Goal: Task Accomplishment & Management: Manage account settings

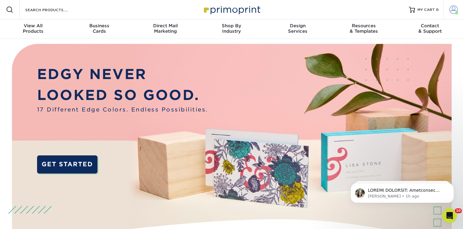
click at [449, 8] on span at bounding box center [453, 9] width 8 height 8
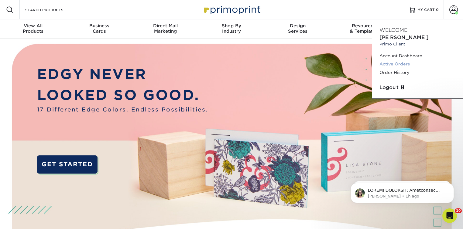
click at [401, 60] on link "Active Orders" at bounding box center [417, 64] width 76 height 8
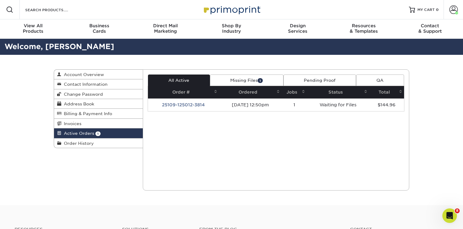
click at [249, 103] on td "[DATE] 12:50pm" at bounding box center [250, 105] width 63 height 13
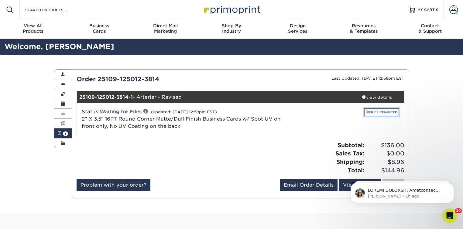
click at [378, 112] on link "FILES REQUIRED" at bounding box center [381, 112] width 35 height 8
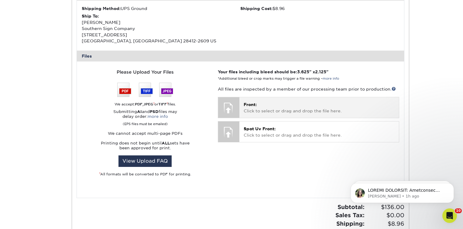
scroll to position [219, 0]
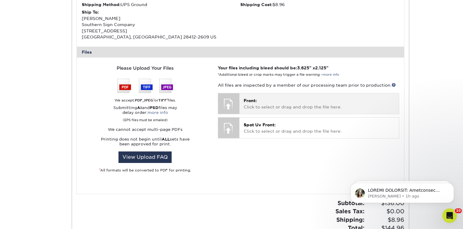
click at [269, 104] on p "Front: Click to select or drag and drop the file here." at bounding box center [318, 104] width 151 height 12
click at [255, 103] on span "Front:" at bounding box center [249, 100] width 13 height 5
click at [272, 107] on p "Front: Click to select or drag and drop the file here." at bounding box center [318, 104] width 151 height 12
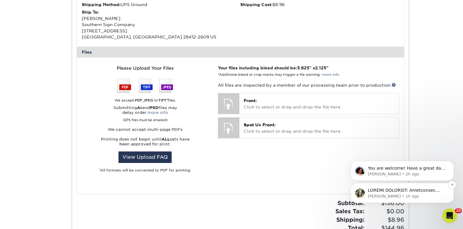
click at [408, 195] on p "[PERSON_NAME] • 1h ago" at bounding box center [407, 196] width 78 height 5
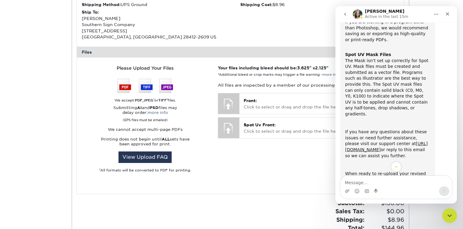
scroll to position [200, 0]
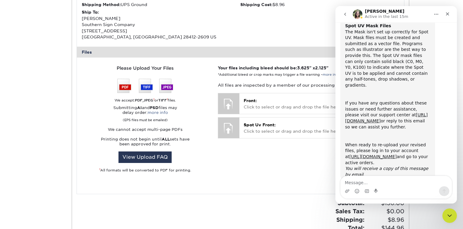
click at [347, 15] on icon "go back" at bounding box center [344, 14] width 5 height 5
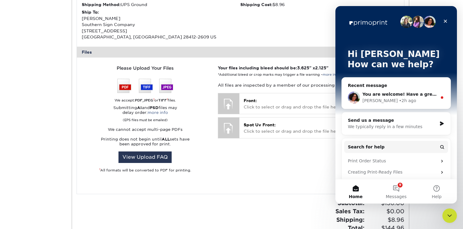
click at [395, 92] on span "You are welcome! Have a great day :)" at bounding box center [407, 94] width 90 height 5
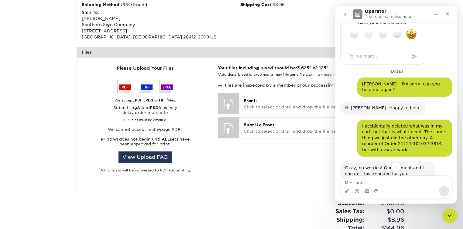
scroll to position [442, 0]
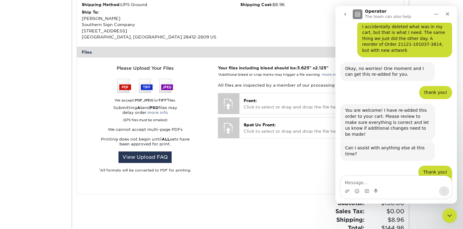
click at [341, 13] on button "go back" at bounding box center [345, 14] width 12 height 12
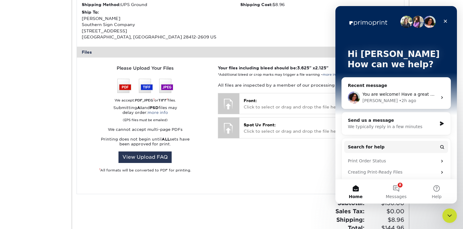
scroll to position [0, 0]
click at [395, 183] on button "8 Messages" at bounding box center [395, 192] width 40 height 24
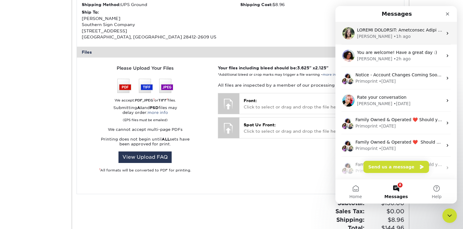
click at [391, 36] on div "[PERSON_NAME] • 1h ago" at bounding box center [400, 36] width 86 height 6
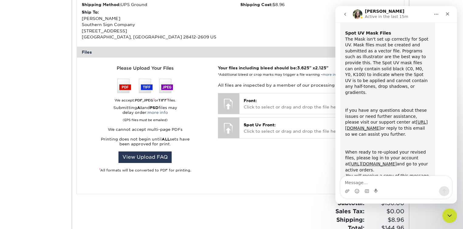
scroll to position [200, 0]
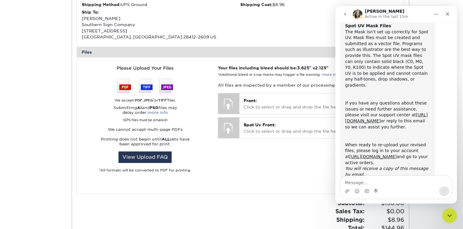
click at [37, 122] on div "Active Orders Account Overview Contact Information Change Password Address Book…" at bounding box center [231, 53] width 463 height 435
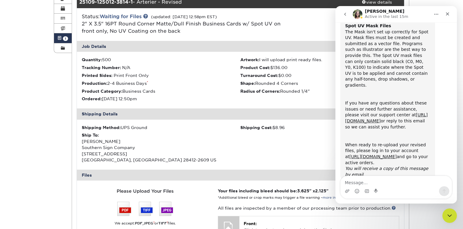
scroll to position [0, 0]
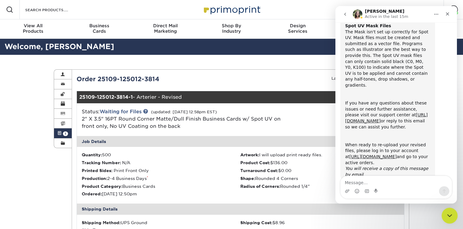
click at [449, 215] on icon "Close Intercom Messenger" at bounding box center [448, 215] width 7 height 7
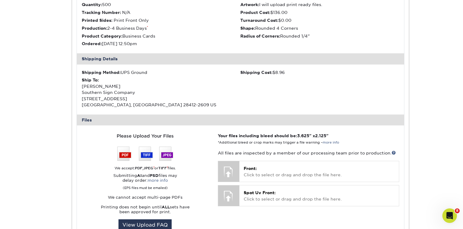
scroll to position [170, 0]
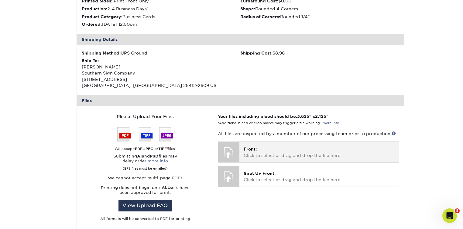
click at [264, 153] on p "Front: Click to select or drag and drop the file here." at bounding box center [318, 152] width 151 height 12
click at [276, 151] on p "Front: Click to select or drag and drop the file here." at bounding box center [318, 152] width 151 height 12
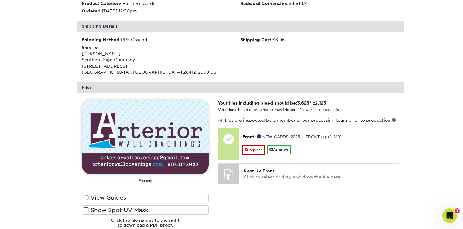
scroll to position [194, 0]
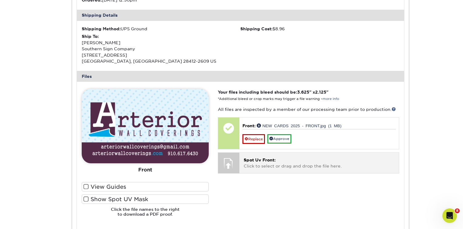
click at [274, 167] on p "Spot Uv Front: Click to select or drag and drop the file here." at bounding box center [318, 163] width 151 height 12
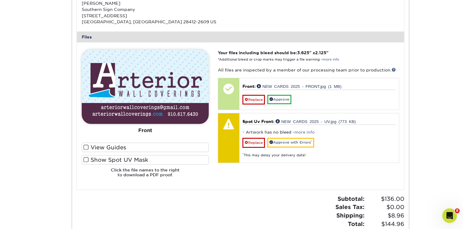
scroll to position [219, 0]
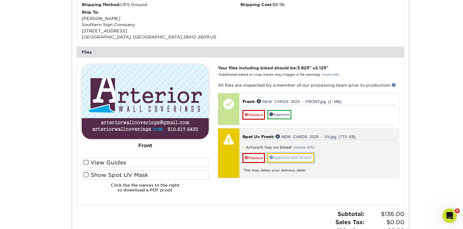
click at [299, 158] on link "Approve with Errors *" at bounding box center [290, 157] width 47 height 9
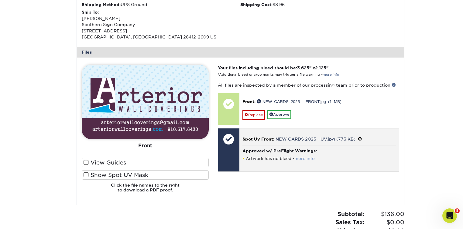
click at [303, 159] on link "more info" at bounding box center [304, 159] width 20 height 5
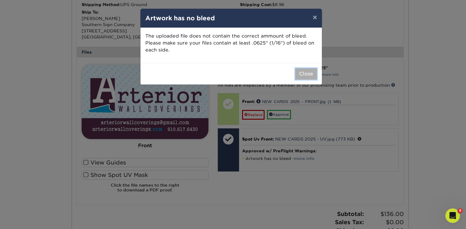
click at [306, 75] on button "Close" at bounding box center [306, 74] width 22 height 12
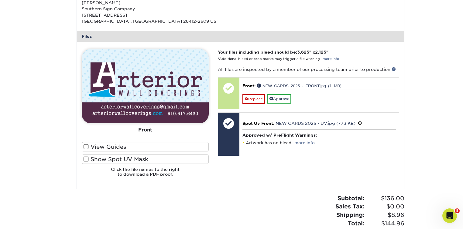
scroll to position [243, 0]
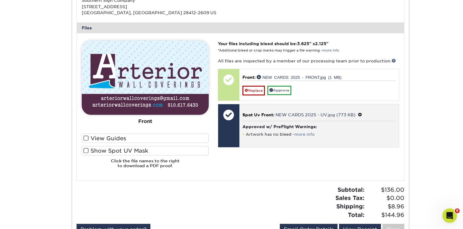
click at [362, 113] on p "Spot Uv Front: NEW CARDS 2025 - UV.jpg (773 KB)" at bounding box center [318, 115] width 153 height 6
click at [361, 115] on span at bounding box center [360, 115] width 4 height 5
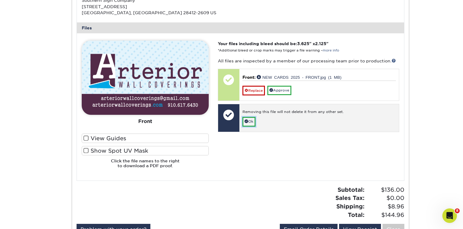
click at [252, 120] on link "Ok" at bounding box center [248, 121] width 13 height 9
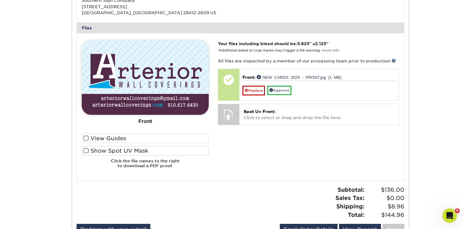
click at [83, 141] on label "View Guides" at bounding box center [145, 138] width 127 height 9
click at [0, 0] on input "View Guides" at bounding box center [0, 0] width 0 height 0
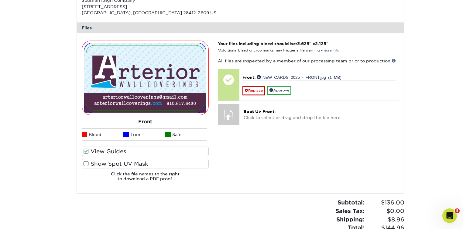
click at [84, 163] on span at bounding box center [85, 164] width 5 height 6
click at [0, 0] on input "Show Spot UV Mask" at bounding box center [0, 0] width 0 height 0
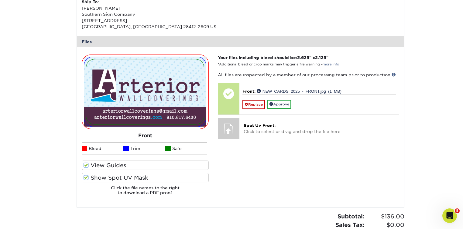
scroll to position [219, 0]
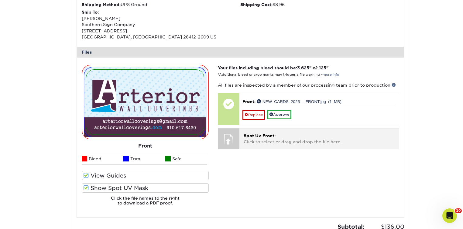
click at [257, 136] on span "Spot Uv Front:" at bounding box center [259, 136] width 32 height 5
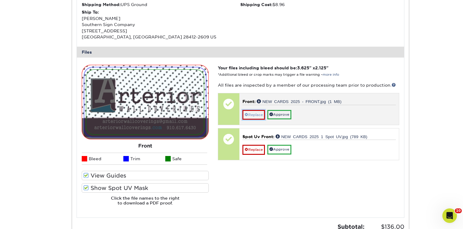
click at [260, 114] on link "Replace" at bounding box center [253, 115] width 22 height 10
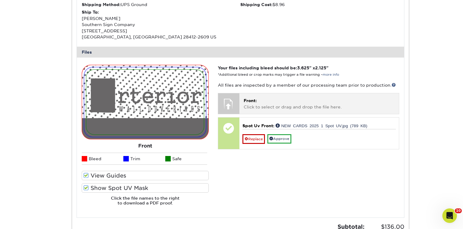
click at [269, 107] on p "Front: Click to select or drag and drop the file here." at bounding box center [318, 104] width 151 height 12
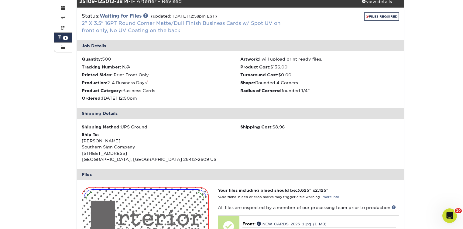
scroll to position [97, 0]
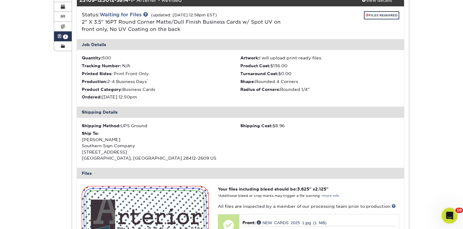
click at [448, 218] on icon "Open Intercom Messenger" at bounding box center [448, 215] width 10 height 10
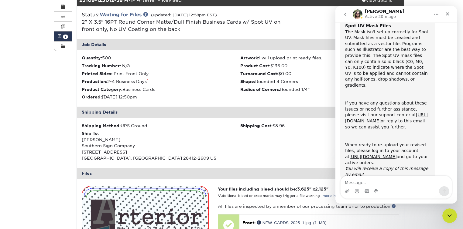
scroll to position [200, 0]
type textarea "Thank you - I think the correct files are uploaded now"
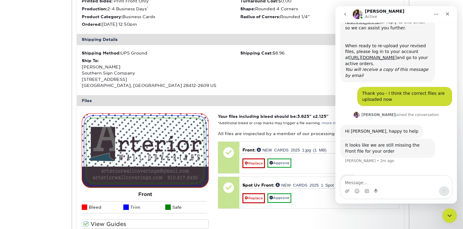
scroll to position [194, 0]
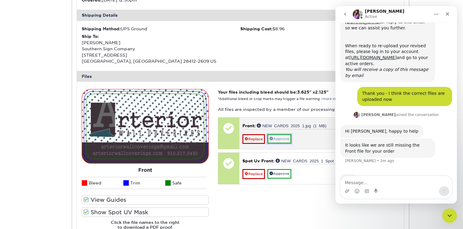
click at [278, 138] on link "Approve" at bounding box center [279, 138] width 24 height 9
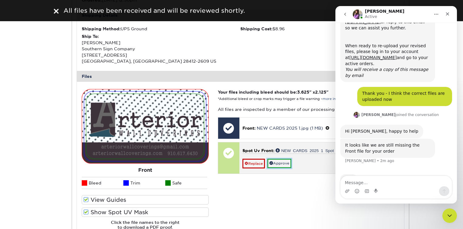
click at [283, 164] on link "Approve" at bounding box center [279, 163] width 24 height 9
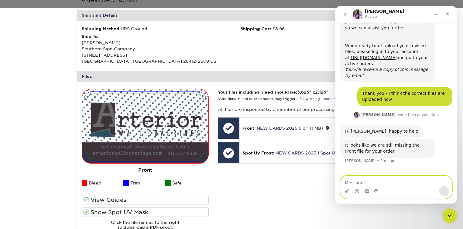
click at [361, 183] on textarea "Message…" at bounding box center [395, 181] width 111 height 10
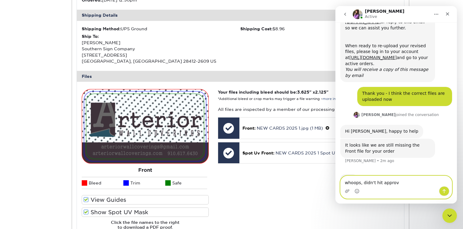
type textarea "whoops, didn't hit approve"
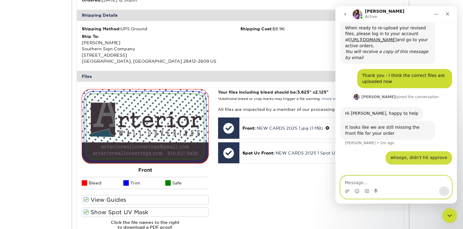
scroll to position [318, 0]
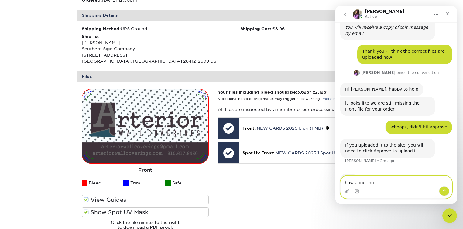
type textarea "how about now"
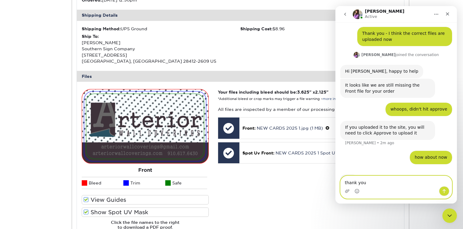
type textarea "thank you!"
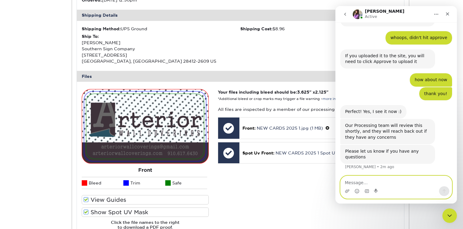
scroll to position [408, 0]
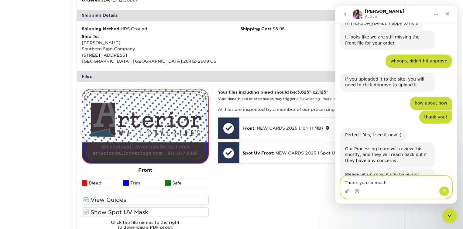
type textarea "Thank you so much!"
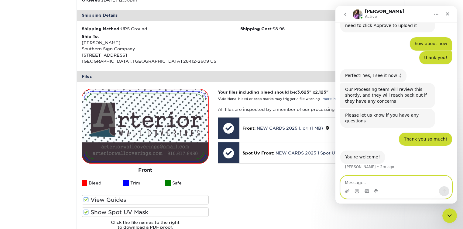
scroll to position [444, 0]
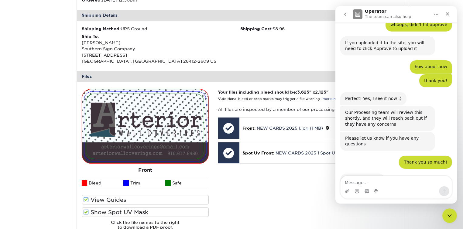
drag, startPoint x: 20, startPoint y: 53, endPoint x: 24, endPoint y: 7, distance: 46.3
click at [21, 52] on div "Active Orders Account Overview Contact Information Change Password Address Book…" at bounding box center [231, 90] width 463 height 459
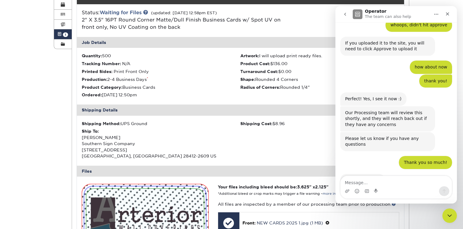
scroll to position [146, 0]
